Goal: Check status: Check status

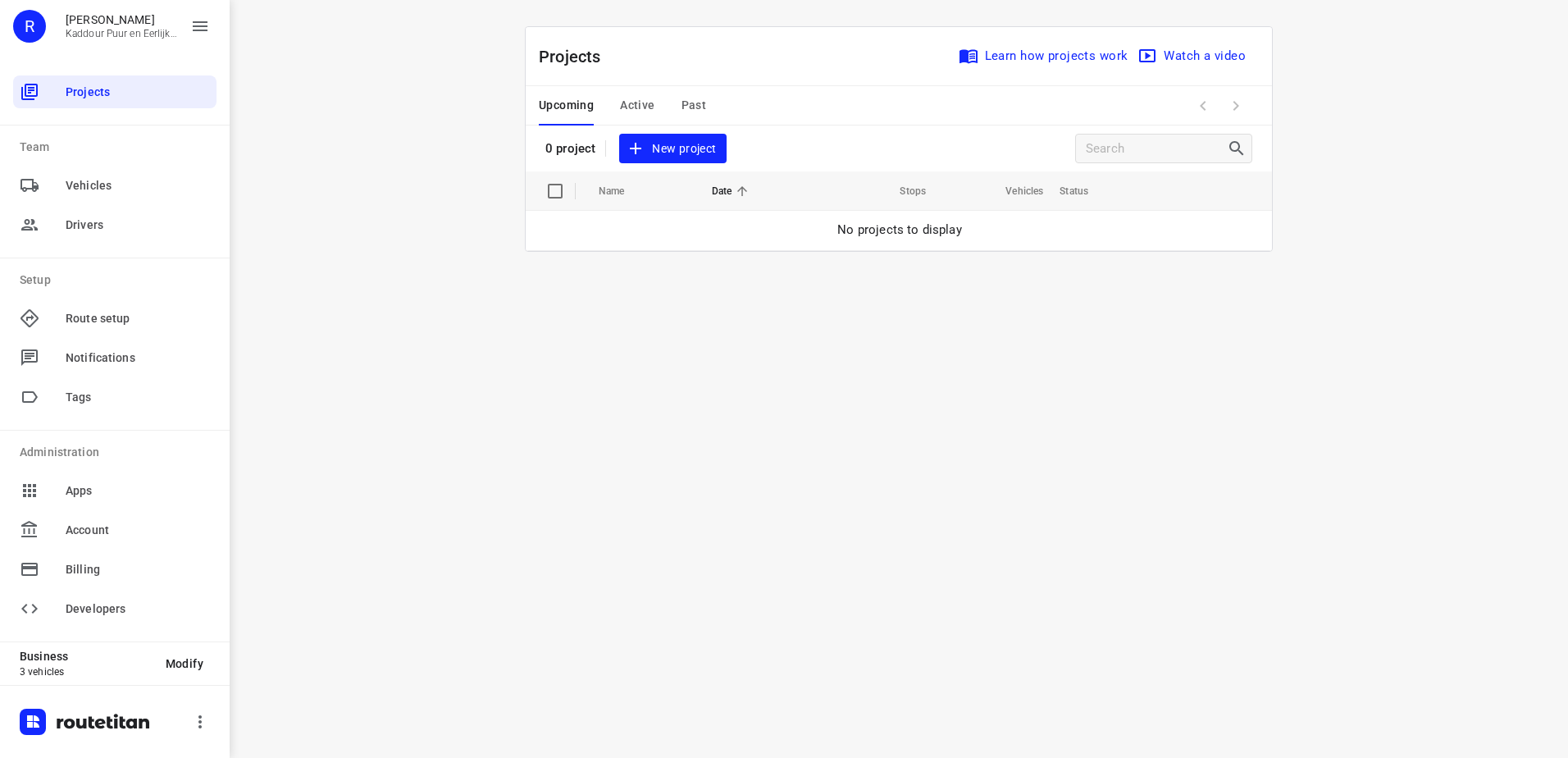
click at [656, 103] on div "Upcoming Active Past" at bounding box center [635, 106] width 194 height 39
click at [628, 106] on span "Active" at bounding box center [637, 105] width 34 height 20
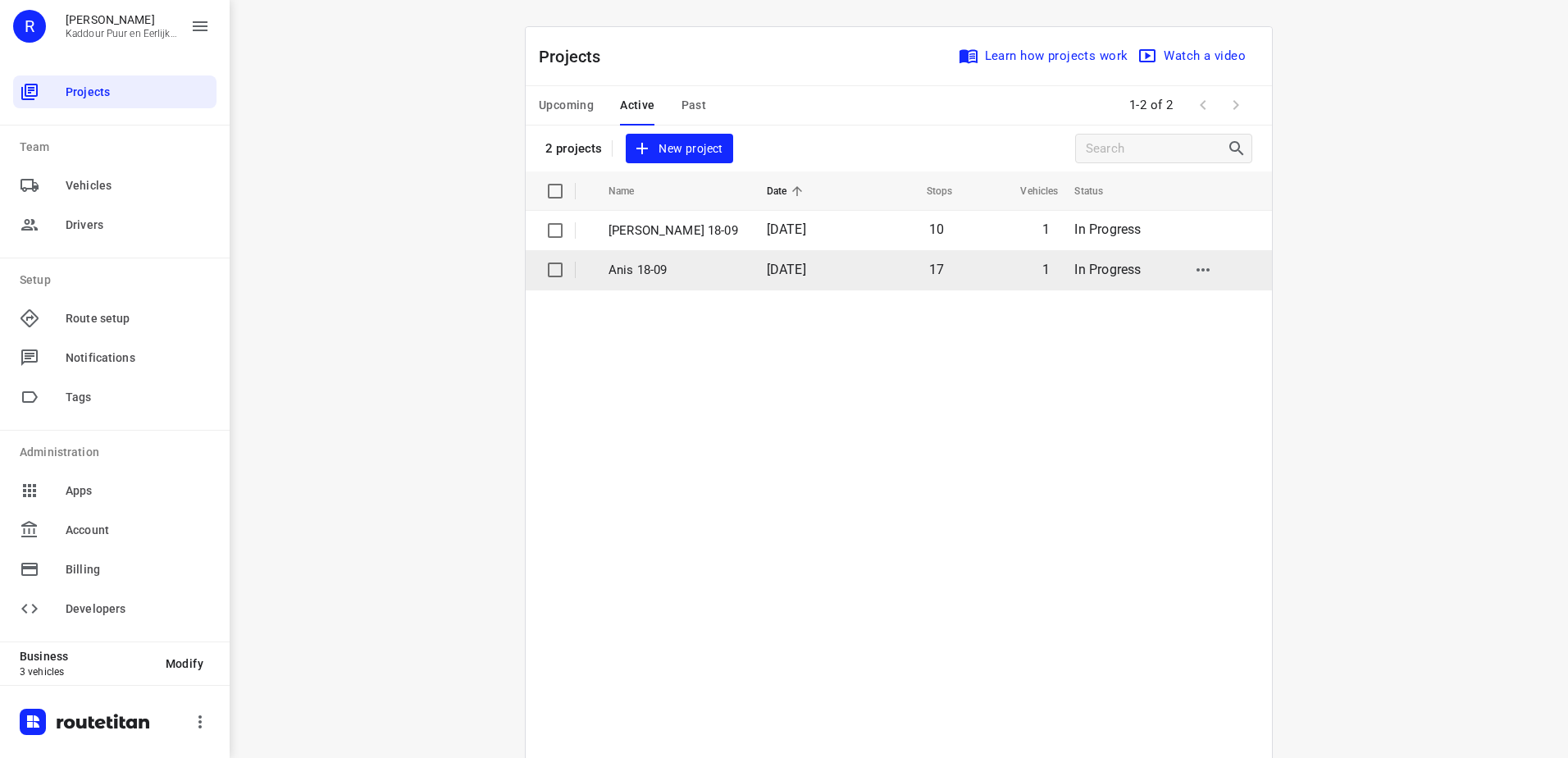
click at [691, 267] on p "Anis 18-09" at bounding box center [675, 270] width 134 height 19
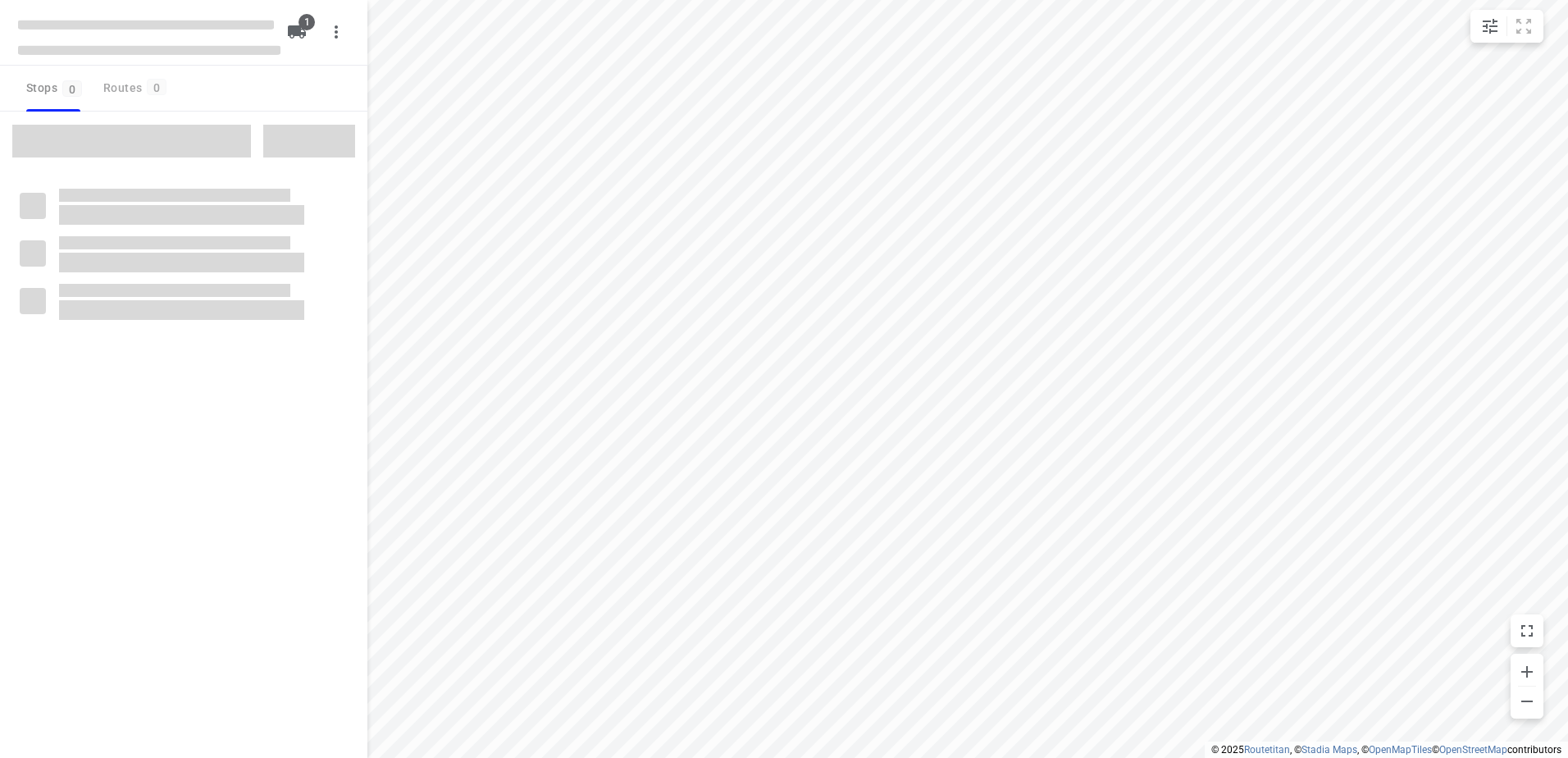
type input "distance"
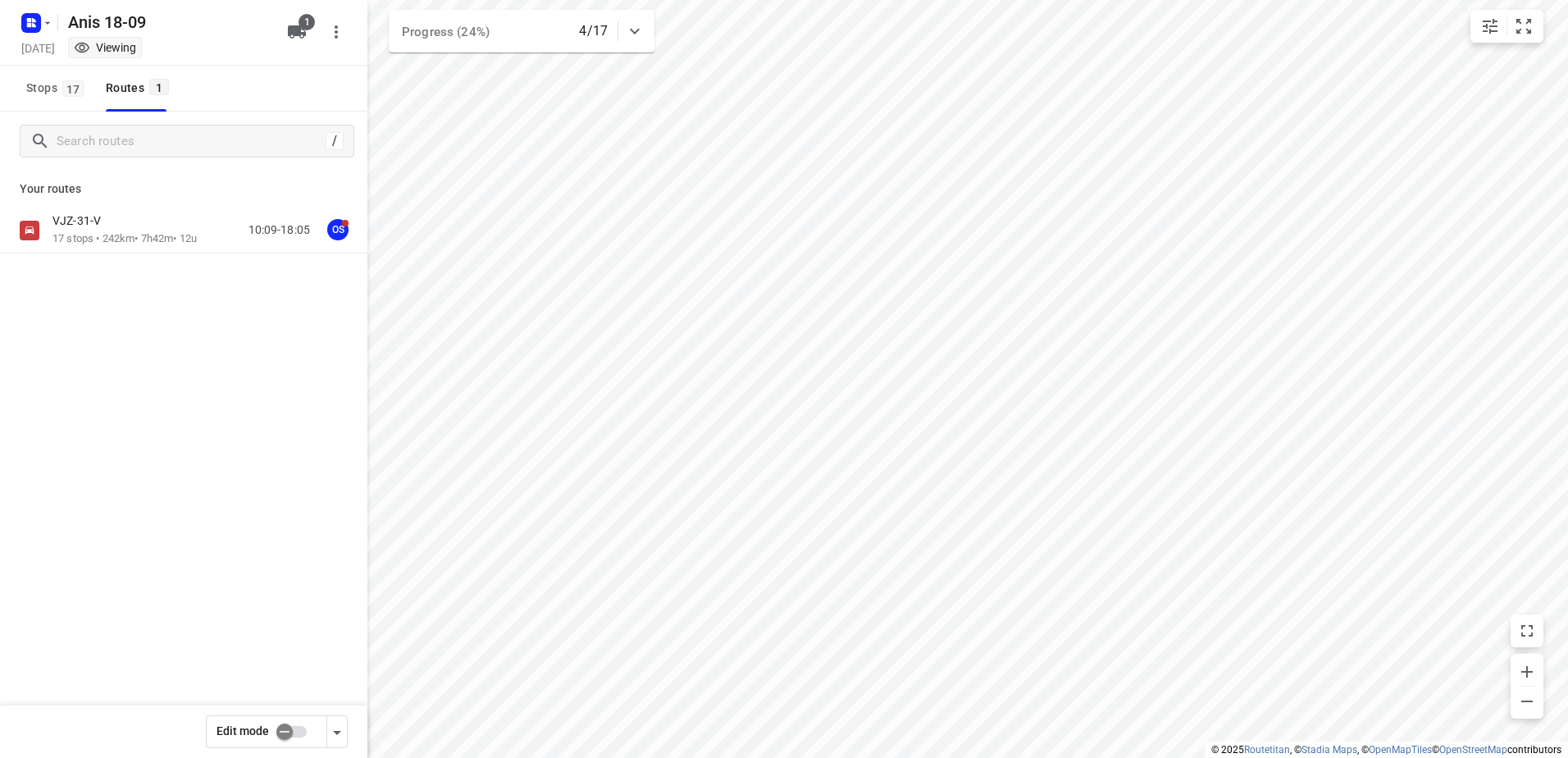
click at [111, 209] on div "VJZ-31-V 17 stops • 242km • 7h42m • 12u 10:09-18:05 OS" at bounding box center [184, 230] width 367 height 46
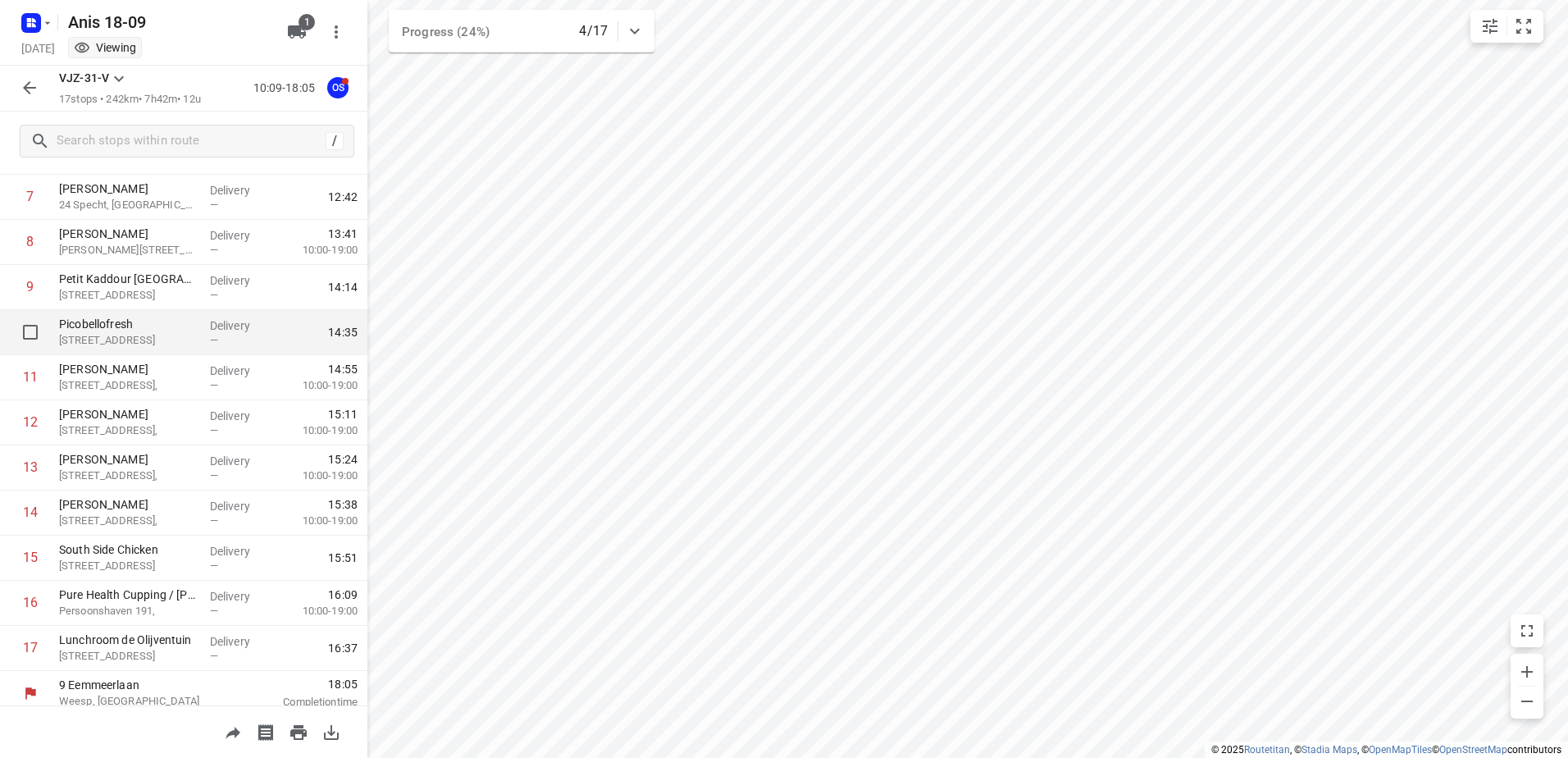
scroll to position [359, 0]
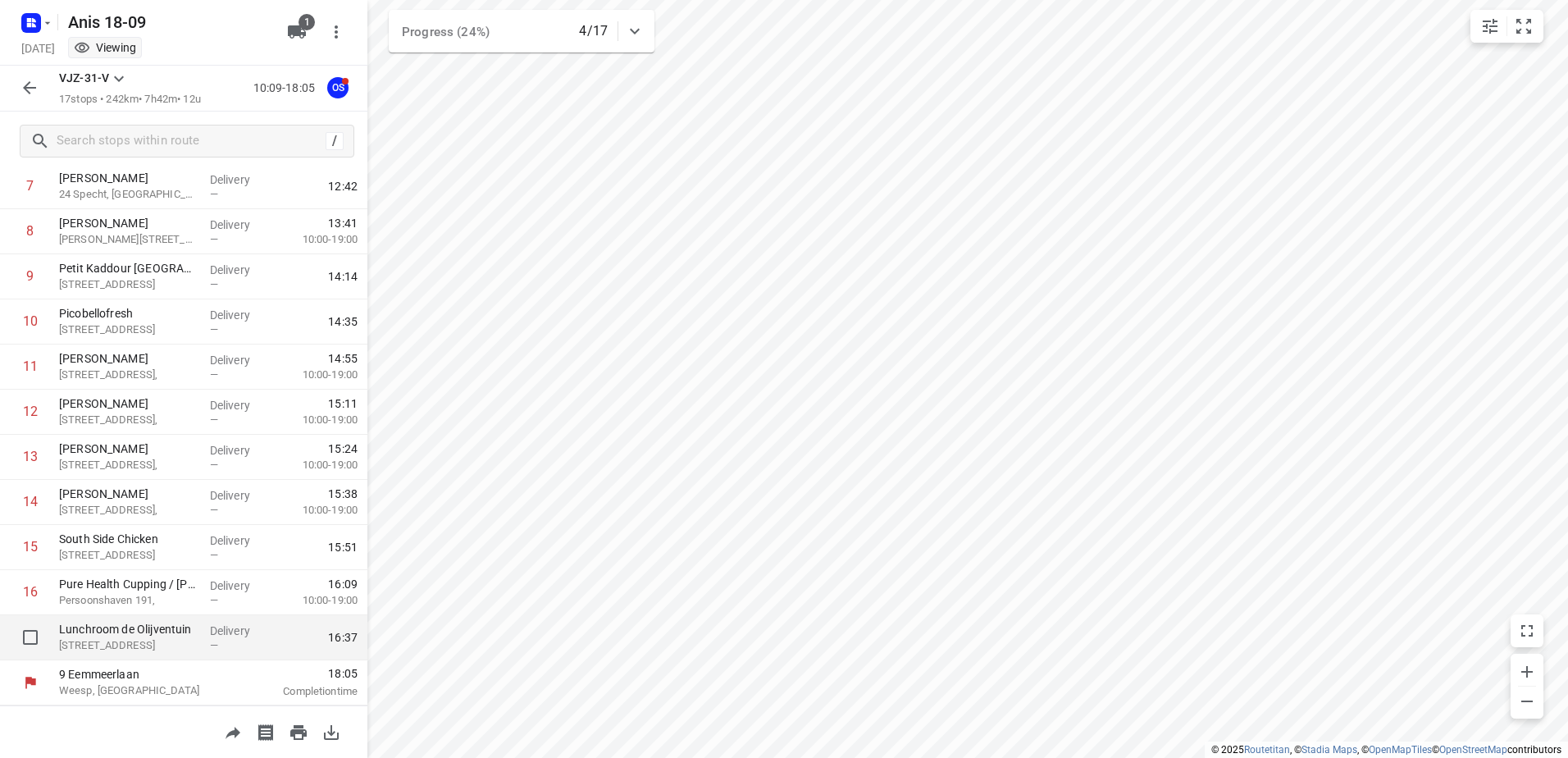
click at [186, 625] on p "Lunchroom de Olijventuin" at bounding box center [127, 628] width 137 height 16
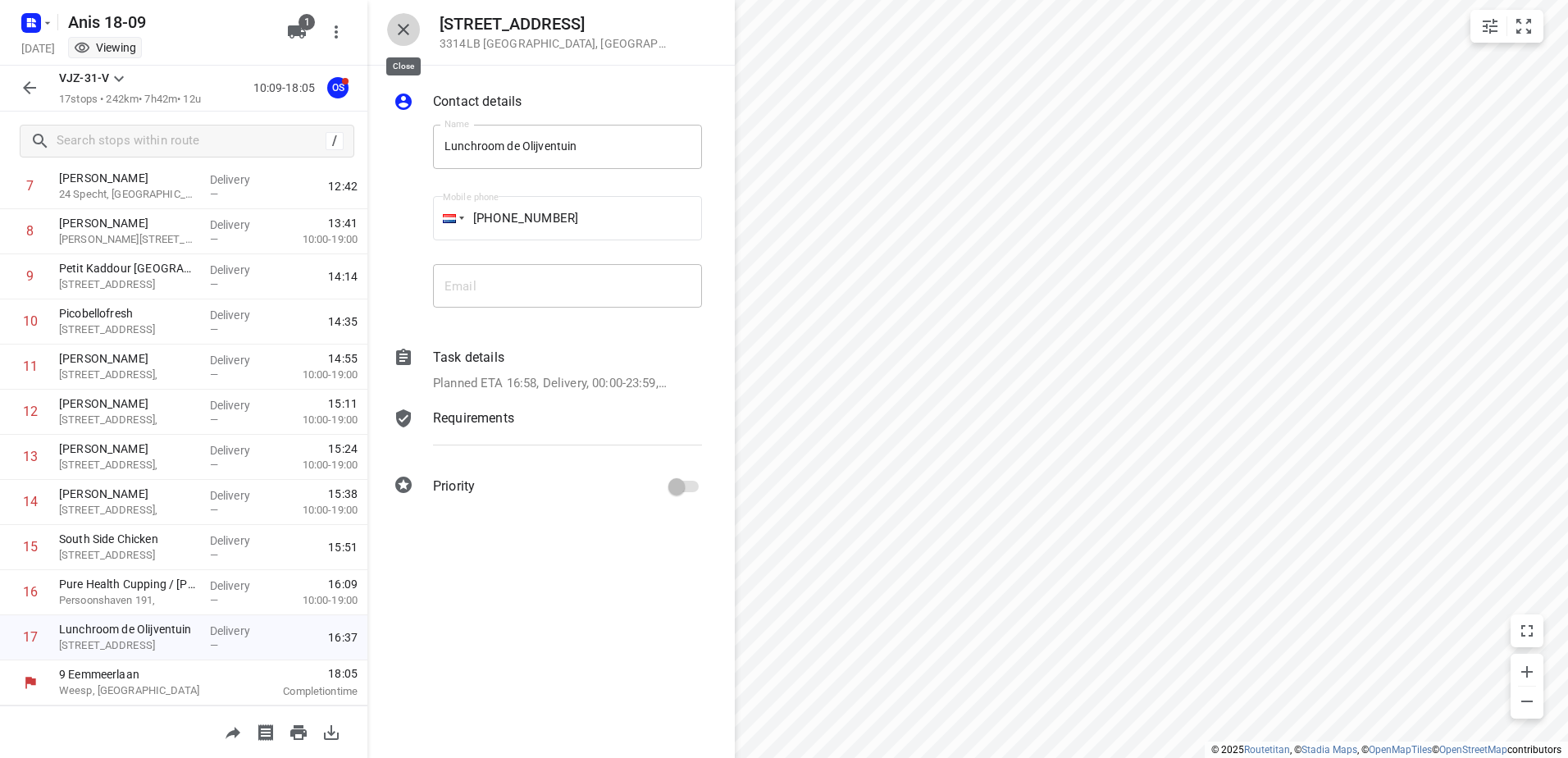
click at [393, 32] on icon "button" at bounding box center [403, 29] width 20 height 20
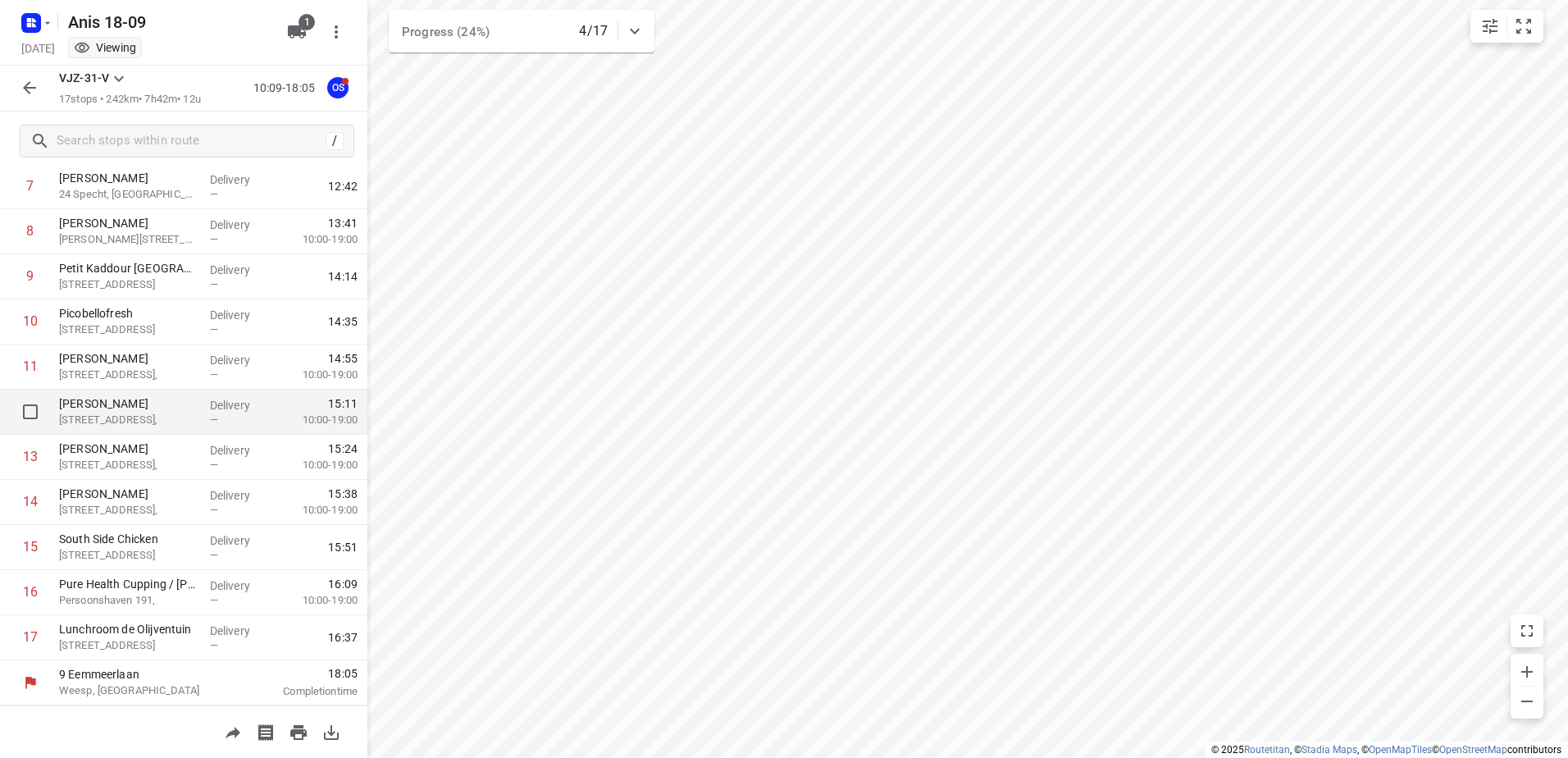
scroll to position [0, 0]
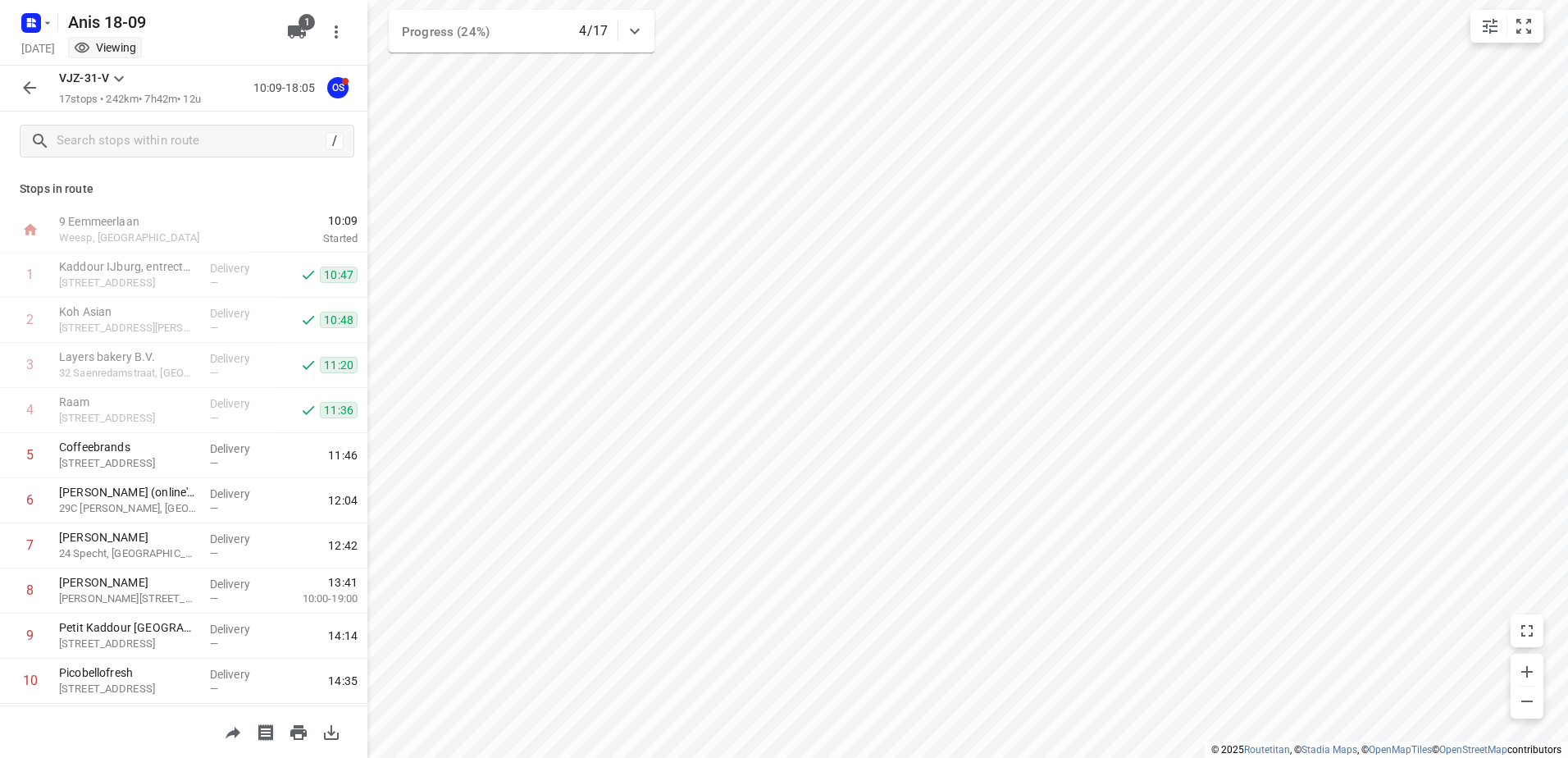
click at [22, 79] on icon "button" at bounding box center [29, 87] width 20 height 20
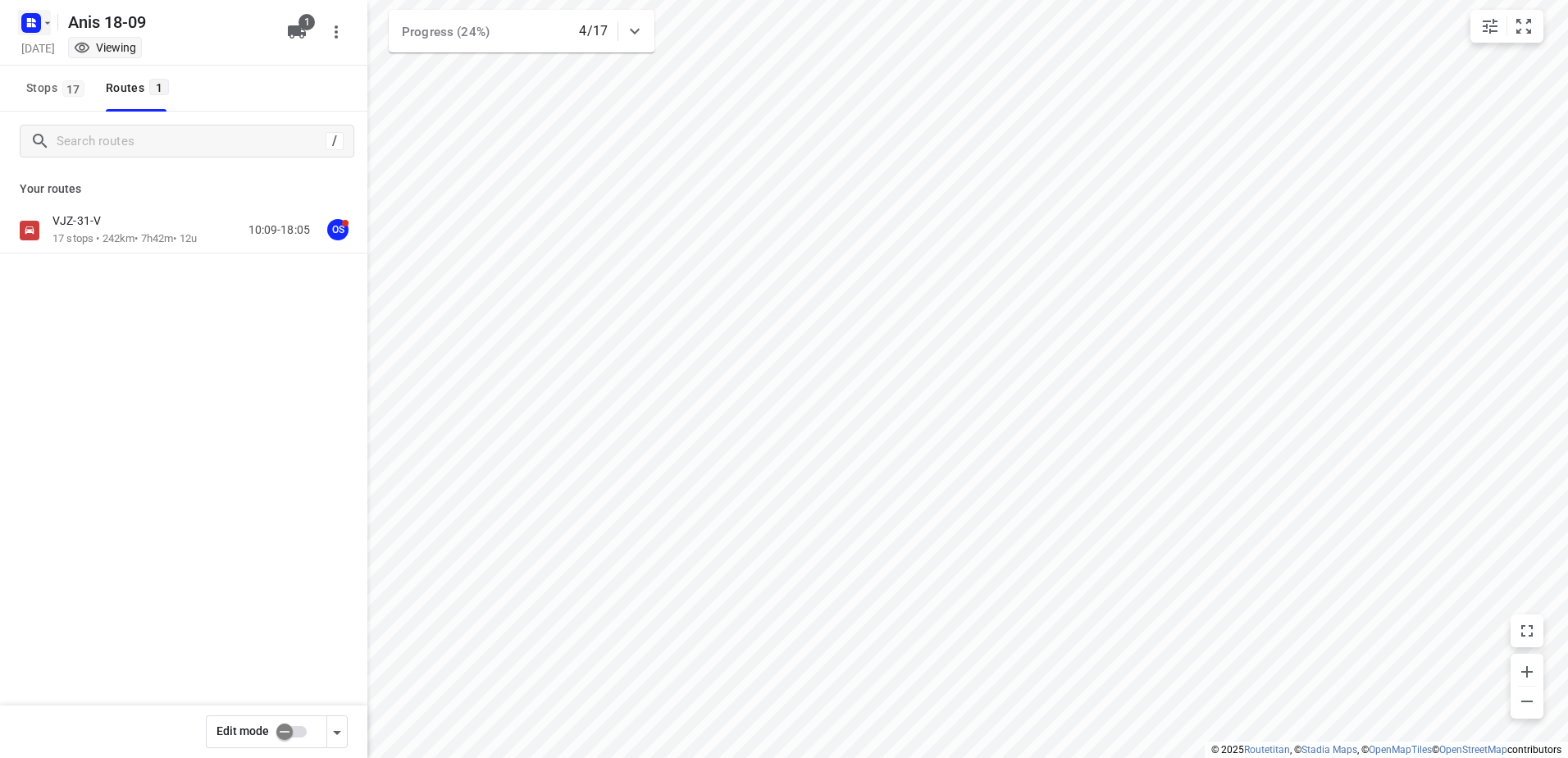
click at [38, 33] on icon "button" at bounding box center [31, 23] width 26 height 26
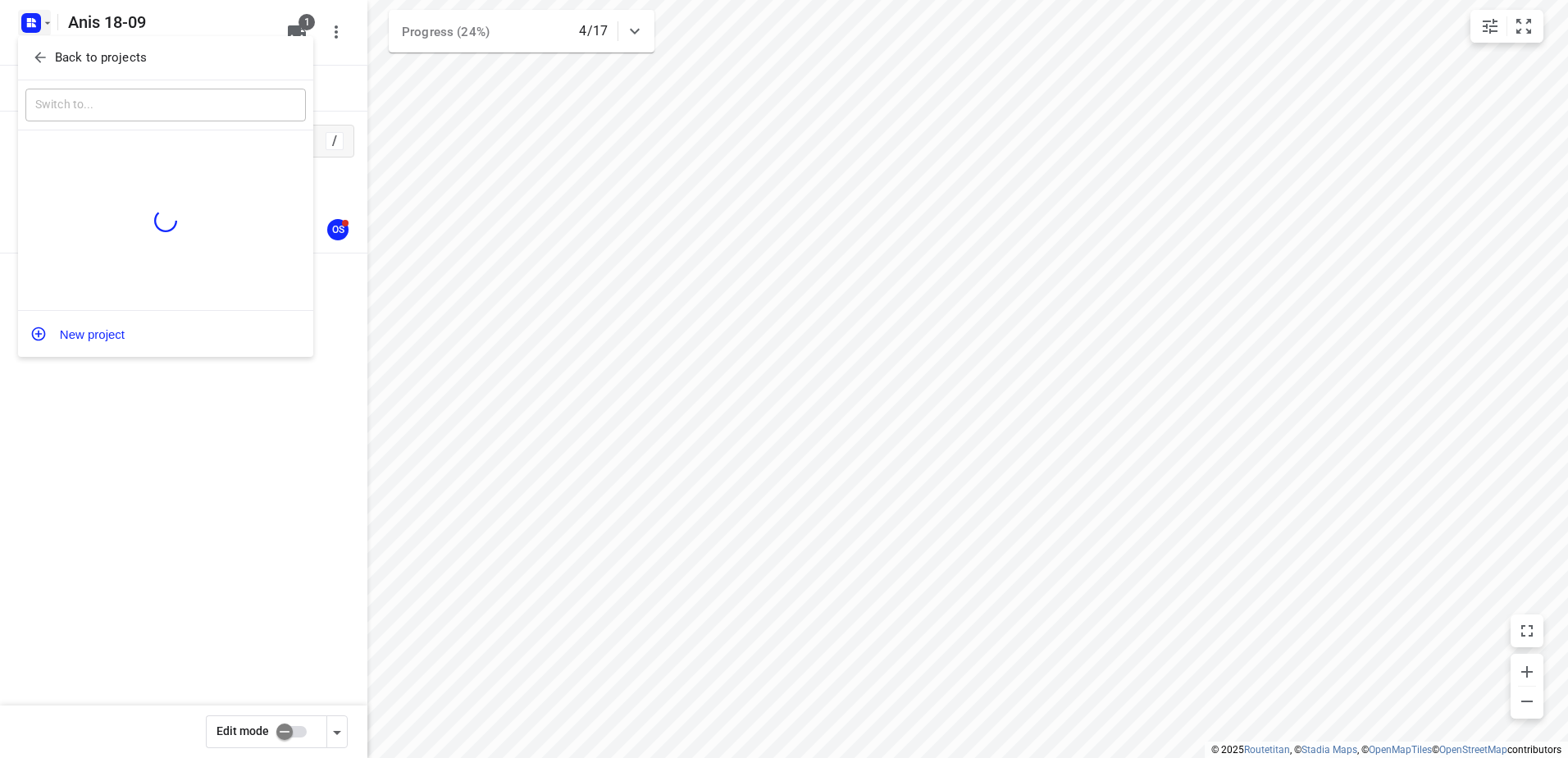
click at [94, 46] on button "Back to projects" at bounding box center [166, 58] width 281 height 27
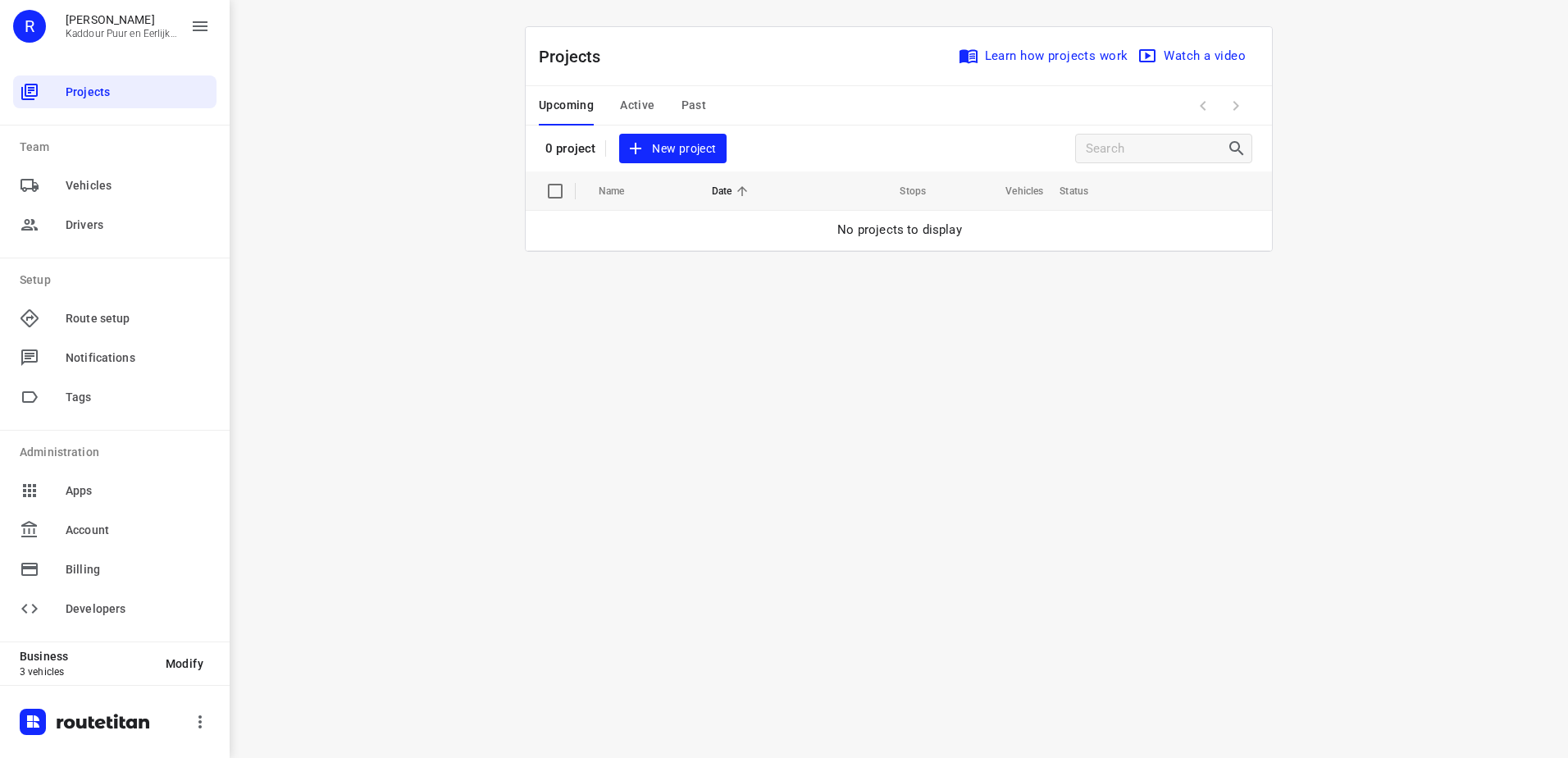
click at [583, 94] on button "Upcoming" at bounding box center [566, 106] width 55 height 39
click at [647, 103] on span "Active" at bounding box center [637, 105] width 34 height 20
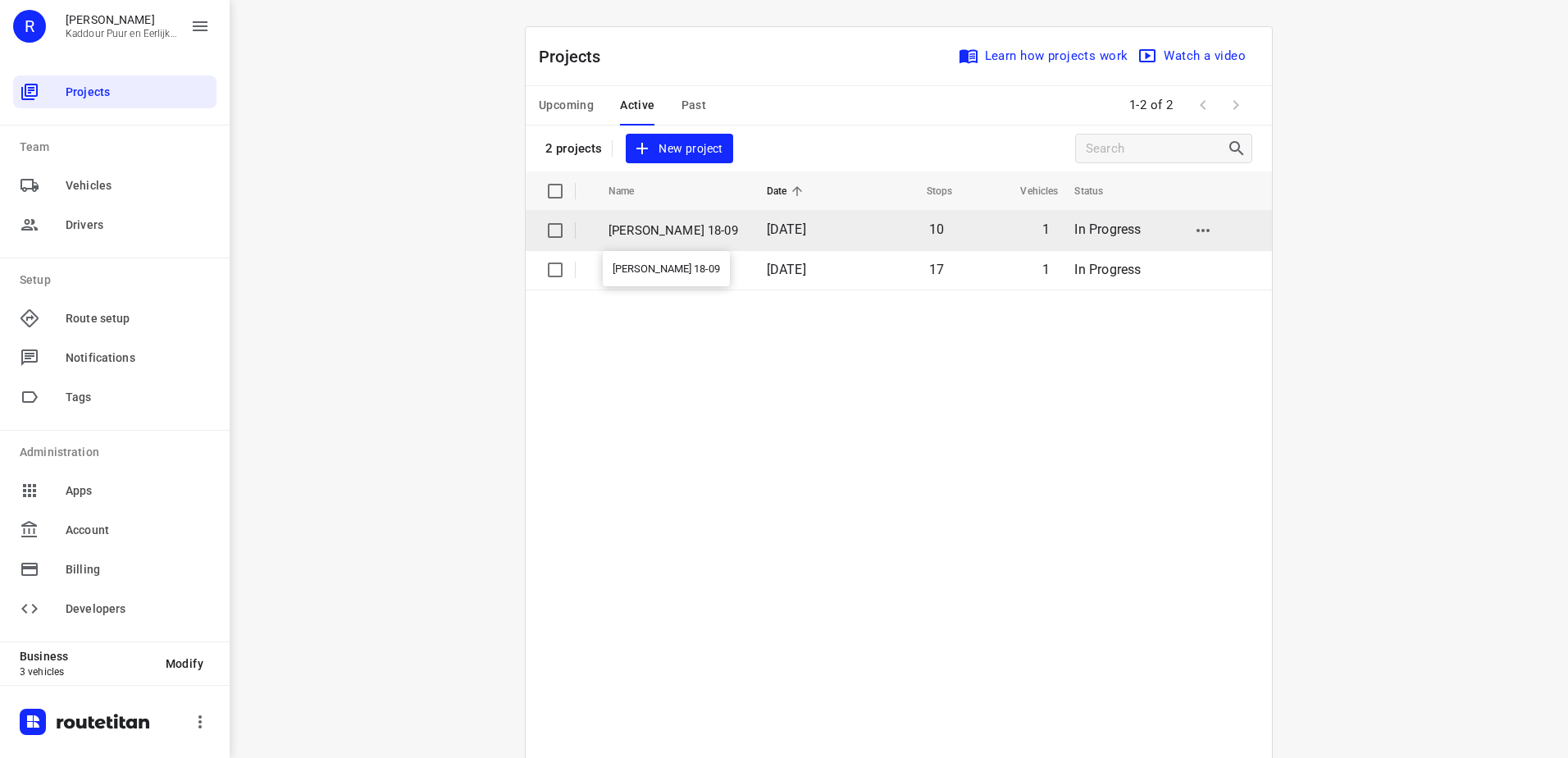
click at [677, 235] on p "[PERSON_NAME] 18-09" at bounding box center [675, 230] width 134 height 19
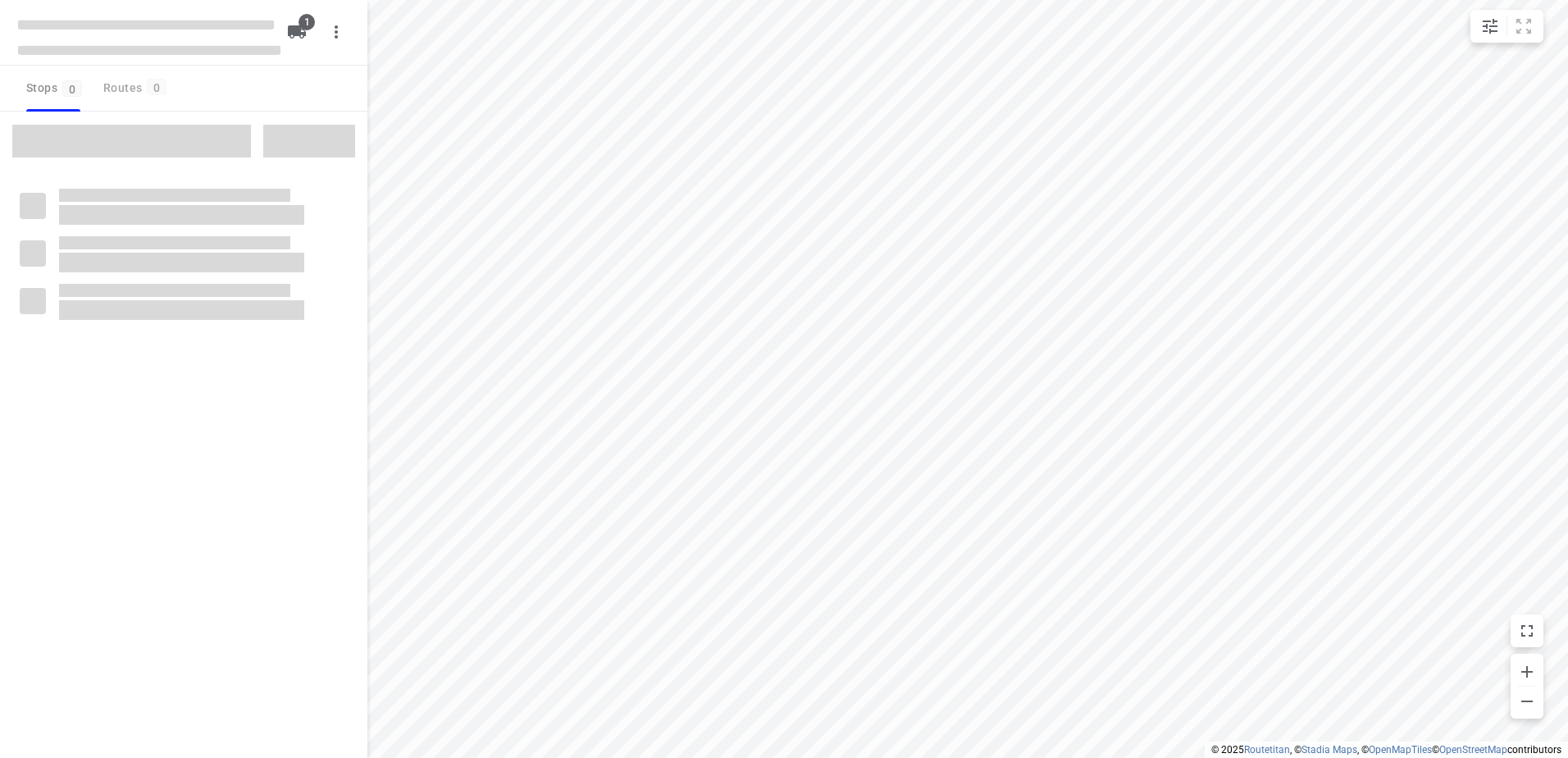
type input "distance"
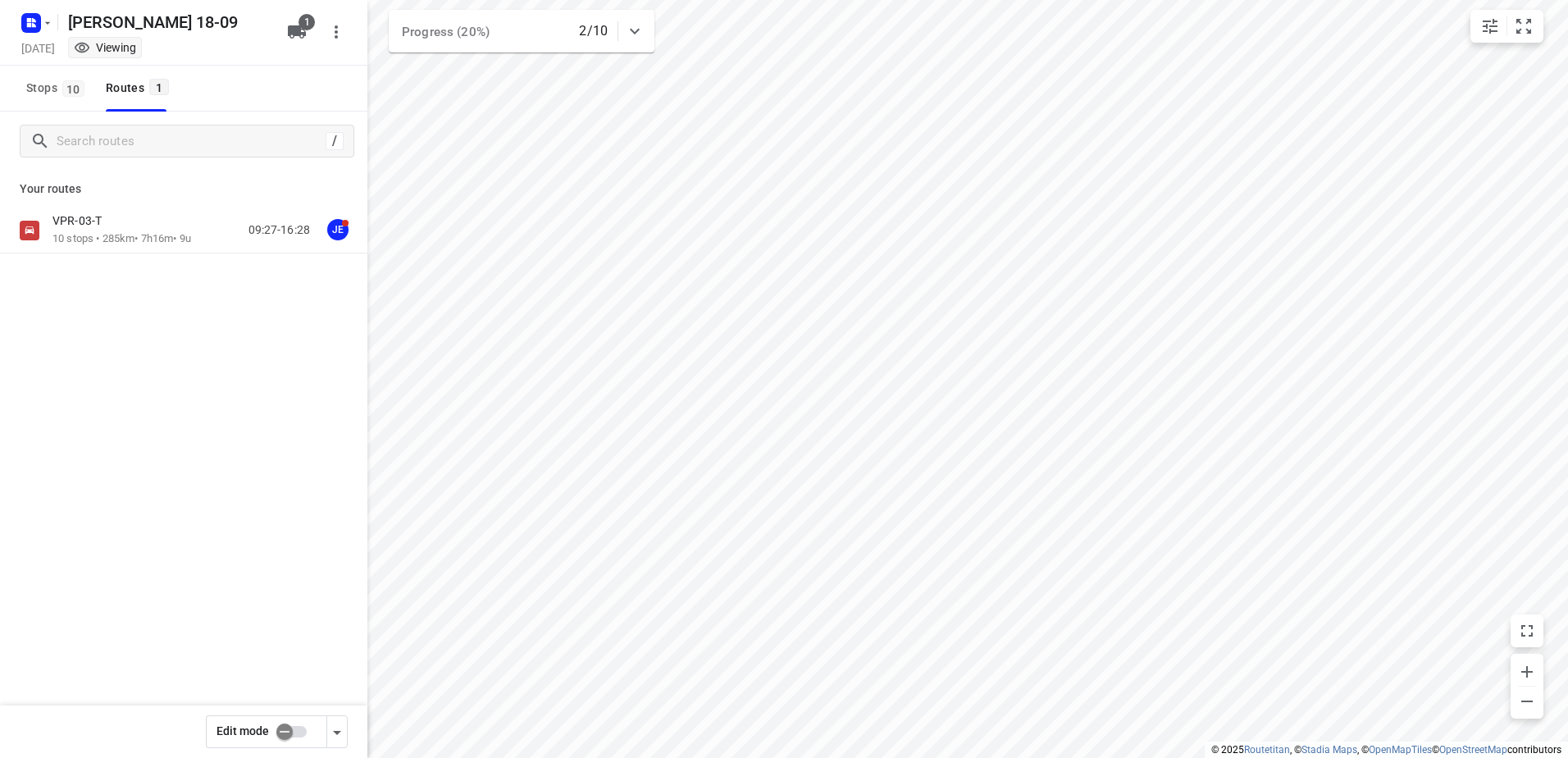
click at [158, 242] on p "10 stops • 285km • 7h16m • 9u" at bounding box center [121, 239] width 138 height 15
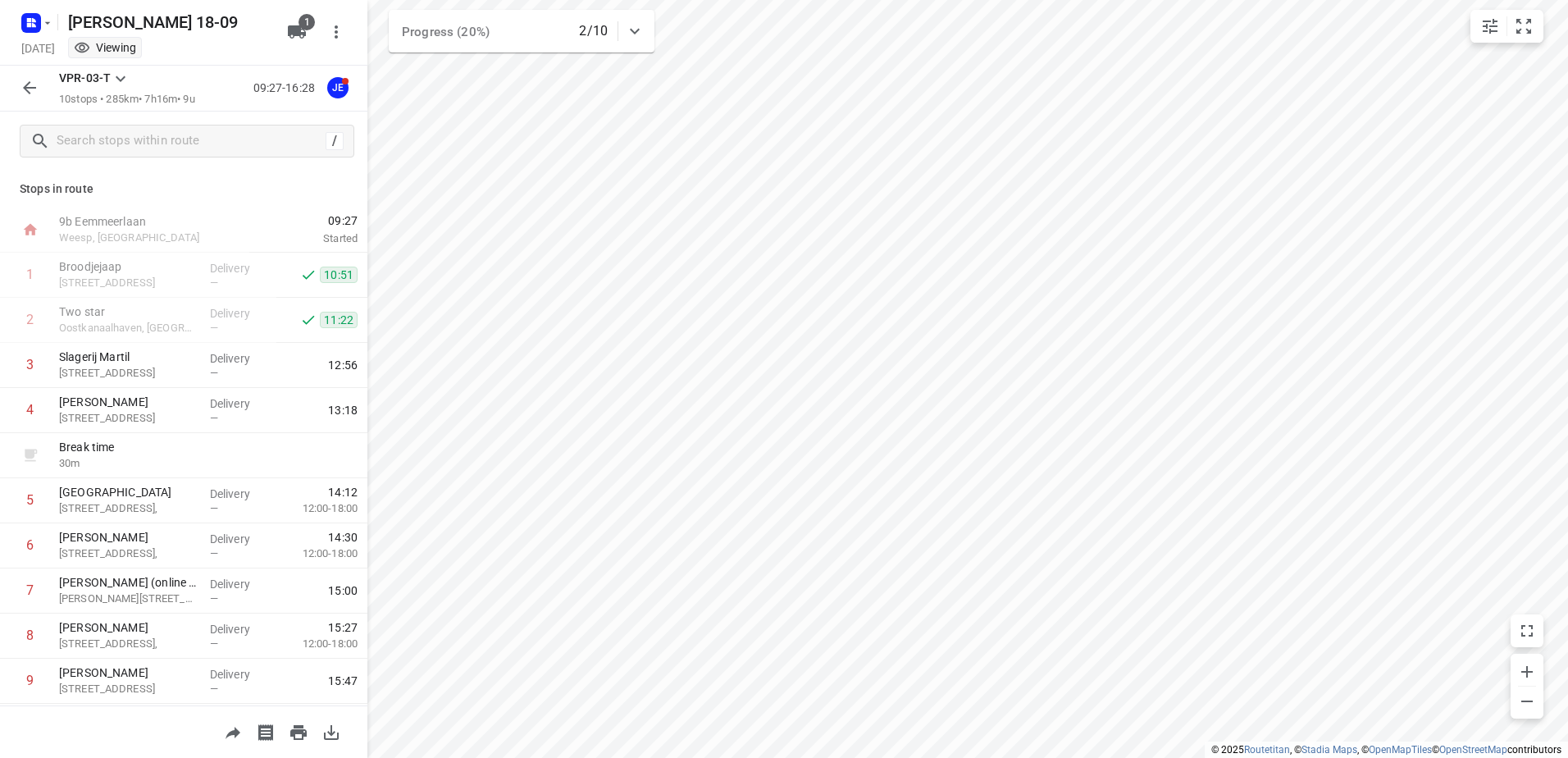
click at [14, 90] on button "button" at bounding box center [29, 88] width 32 height 32
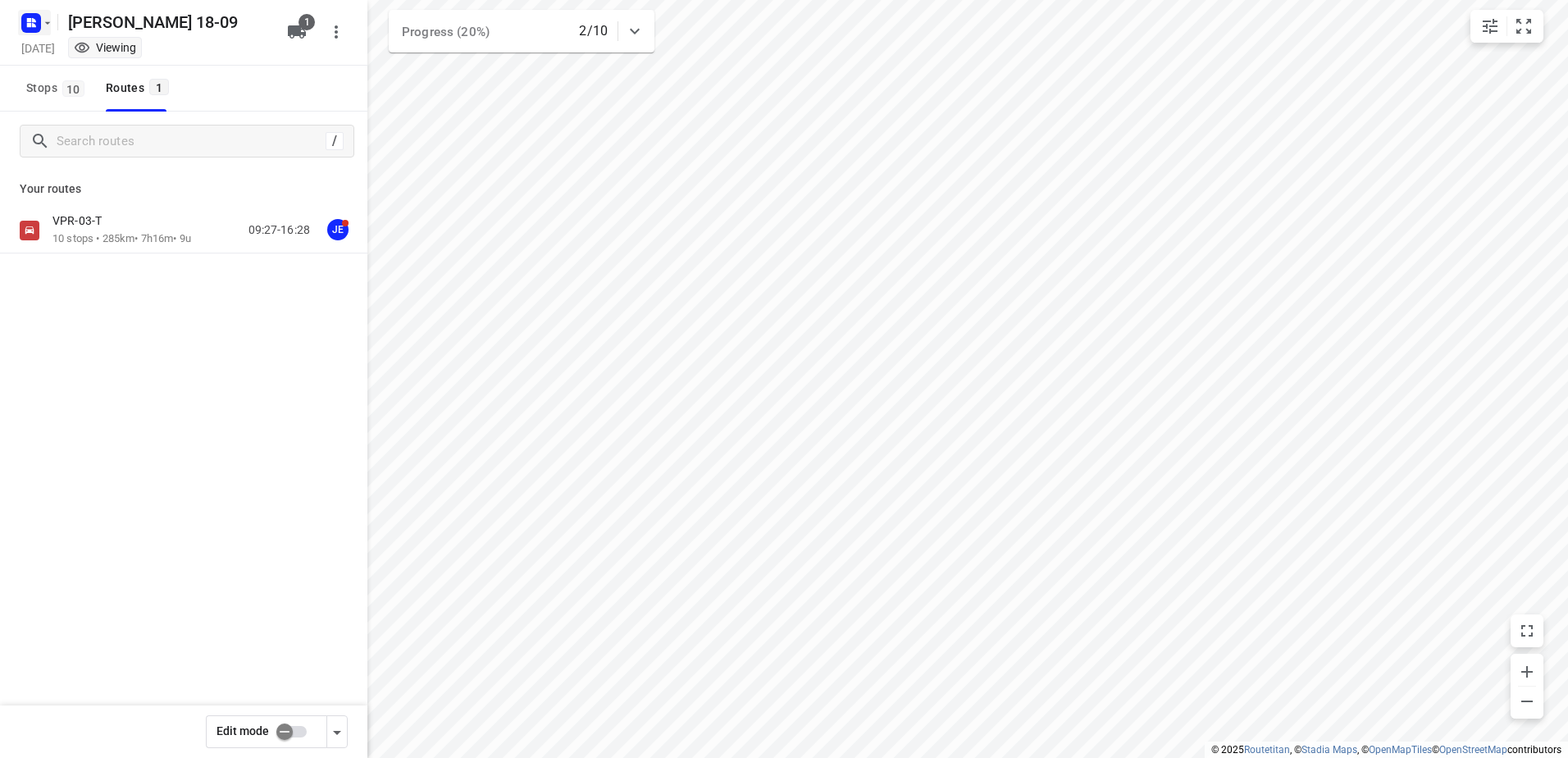
click at [28, 18] on icon "button" at bounding box center [29, 20] width 4 height 4
click at [80, 49] on p "Back to projects" at bounding box center [101, 58] width 92 height 19
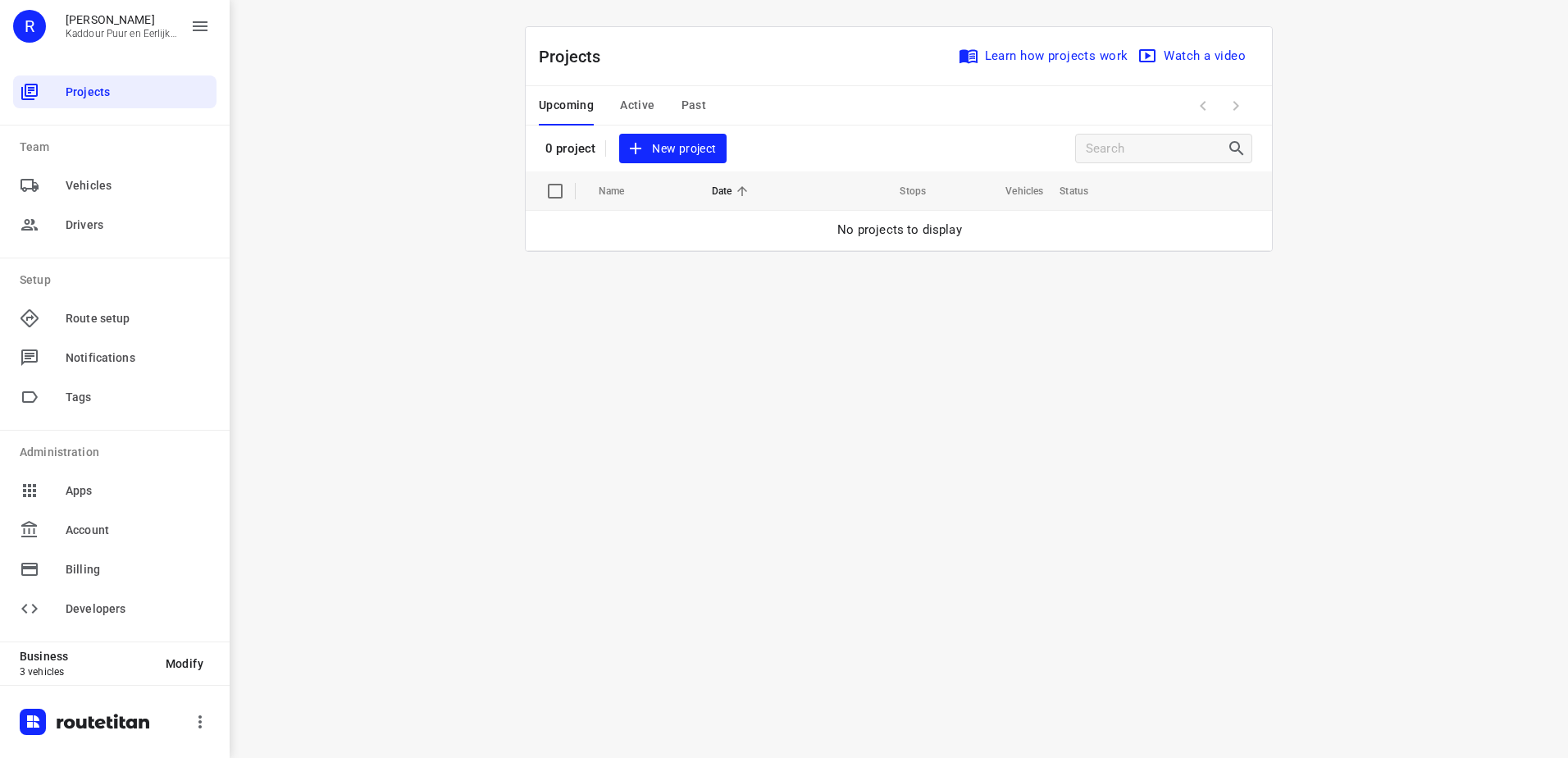
click at [652, 105] on span "Active" at bounding box center [637, 105] width 34 height 20
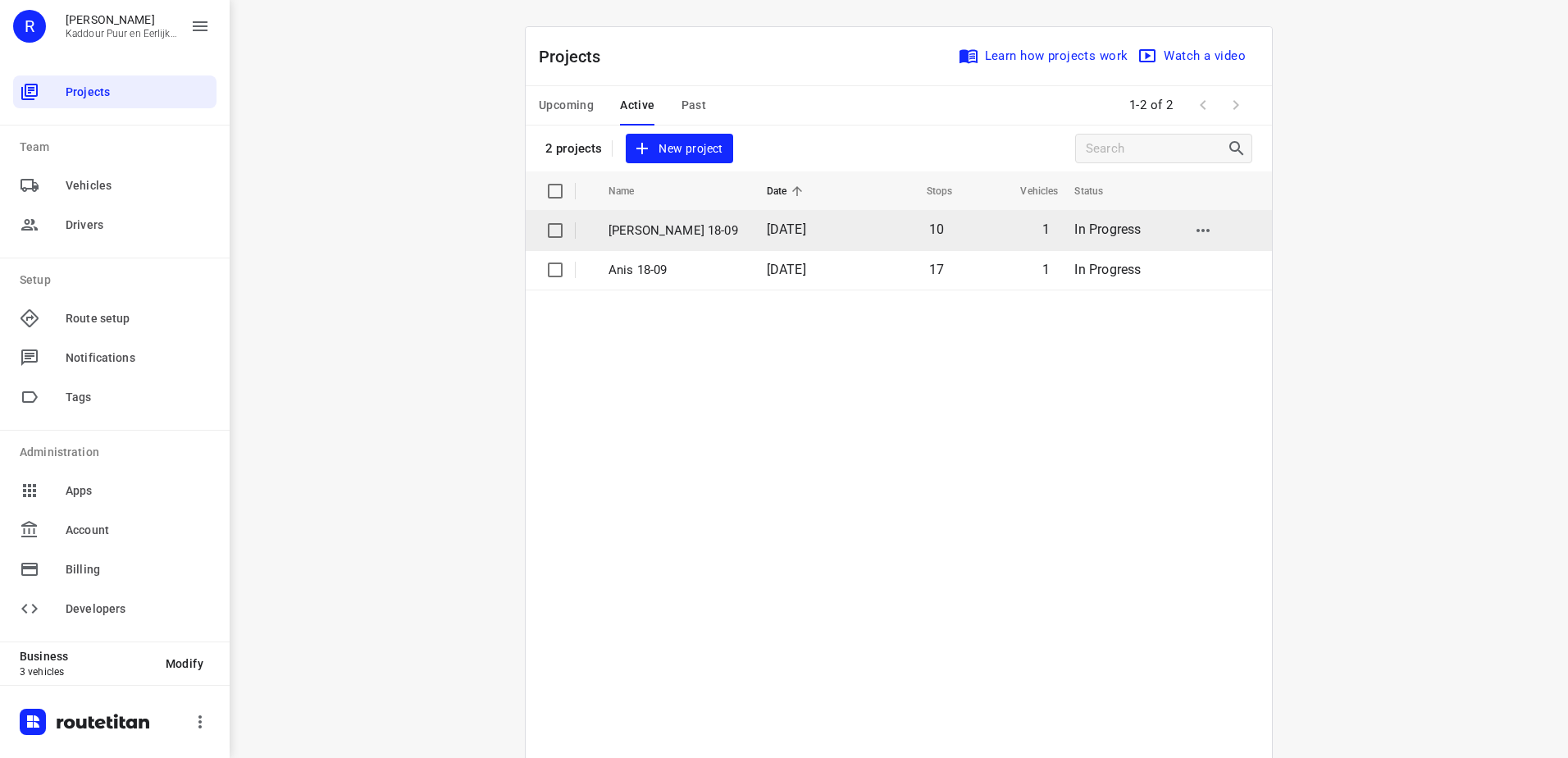
click at [673, 238] on p "[PERSON_NAME] 18-09" at bounding box center [675, 230] width 134 height 19
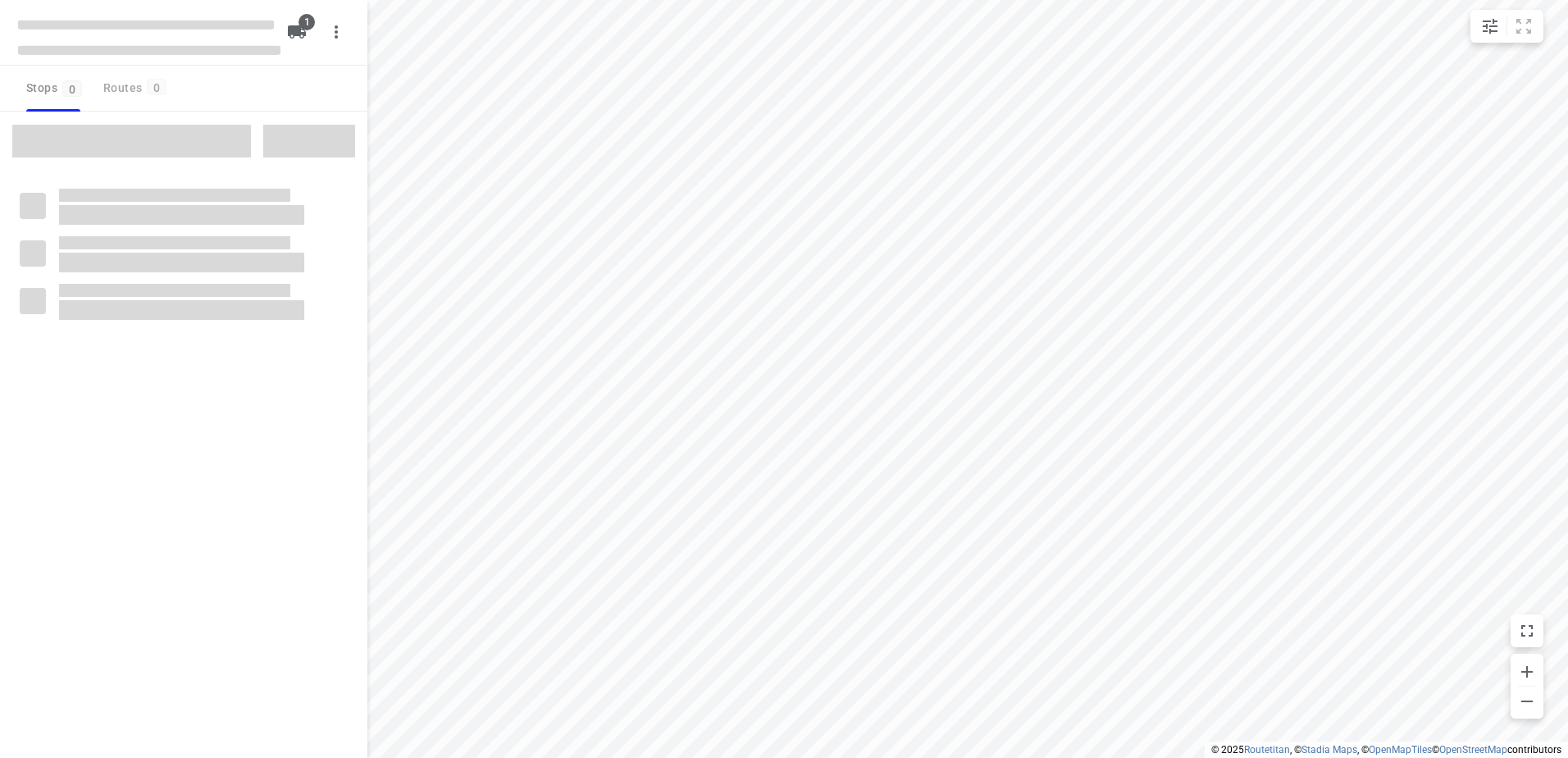
type input "distance"
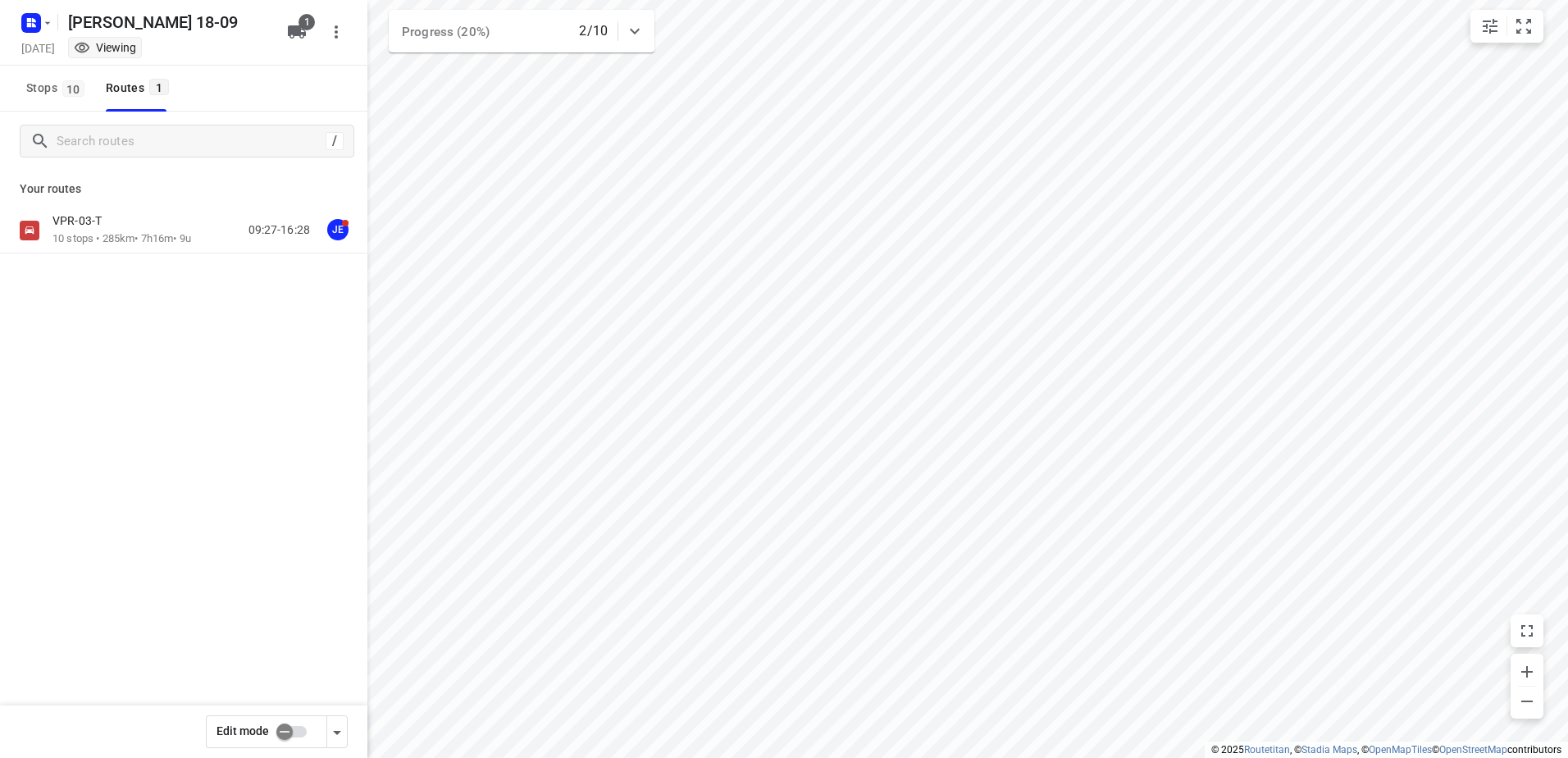
click at [26, 26] on rect "button" at bounding box center [31, 22] width 20 height 20
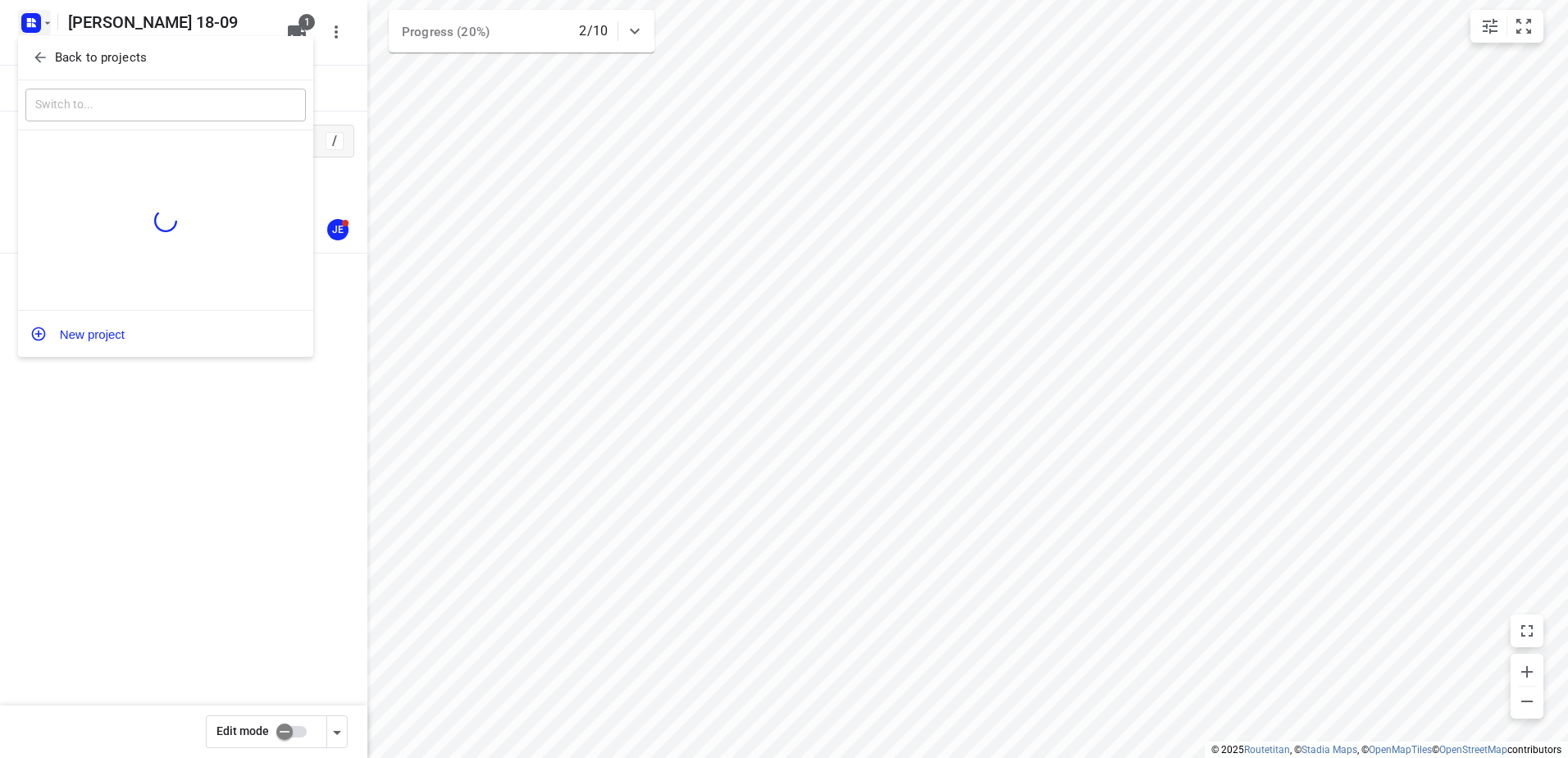
click at [95, 57] on p "Back to projects" at bounding box center [101, 58] width 92 height 19
